Goal: Task Accomplishment & Management: Use online tool/utility

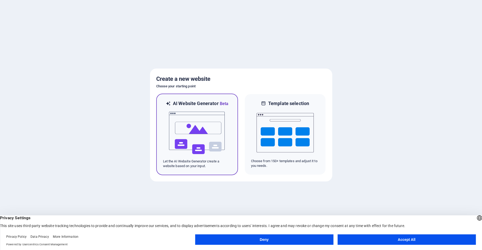
click at [207, 125] on img at bounding box center [197, 133] width 57 height 52
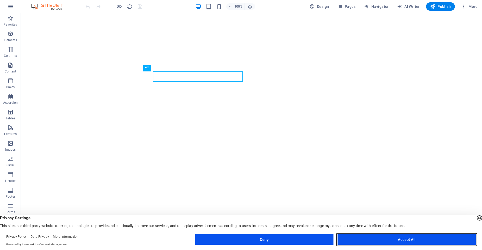
click at [401, 240] on button "Accept All" at bounding box center [407, 239] width 138 height 10
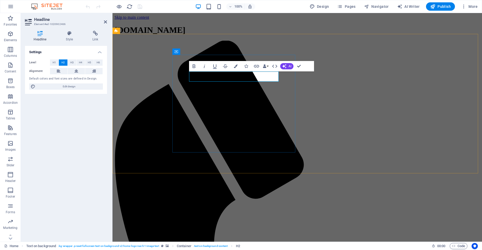
drag, startPoint x: 233, startPoint y: 76, endPoint x: 252, endPoint y: 78, distance: 19.1
drag, startPoint x: 231, startPoint y: 77, endPoint x: 175, endPoint y: 76, distance: 56.0
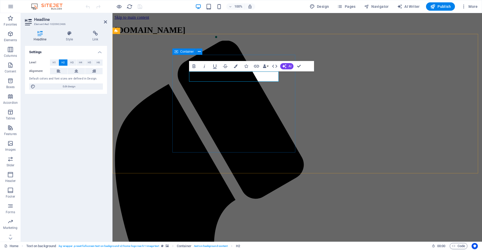
drag, startPoint x: 242, startPoint y: 75, endPoint x: 214, endPoint y: 78, distance: 28.0
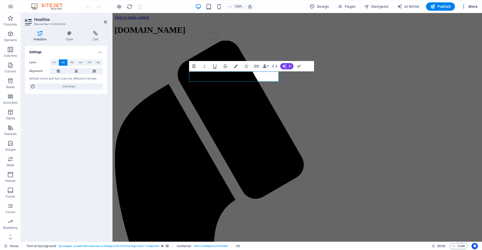
click at [467, 7] on span "More" at bounding box center [469, 6] width 16 height 5
